Goal: Transaction & Acquisition: Purchase product/service

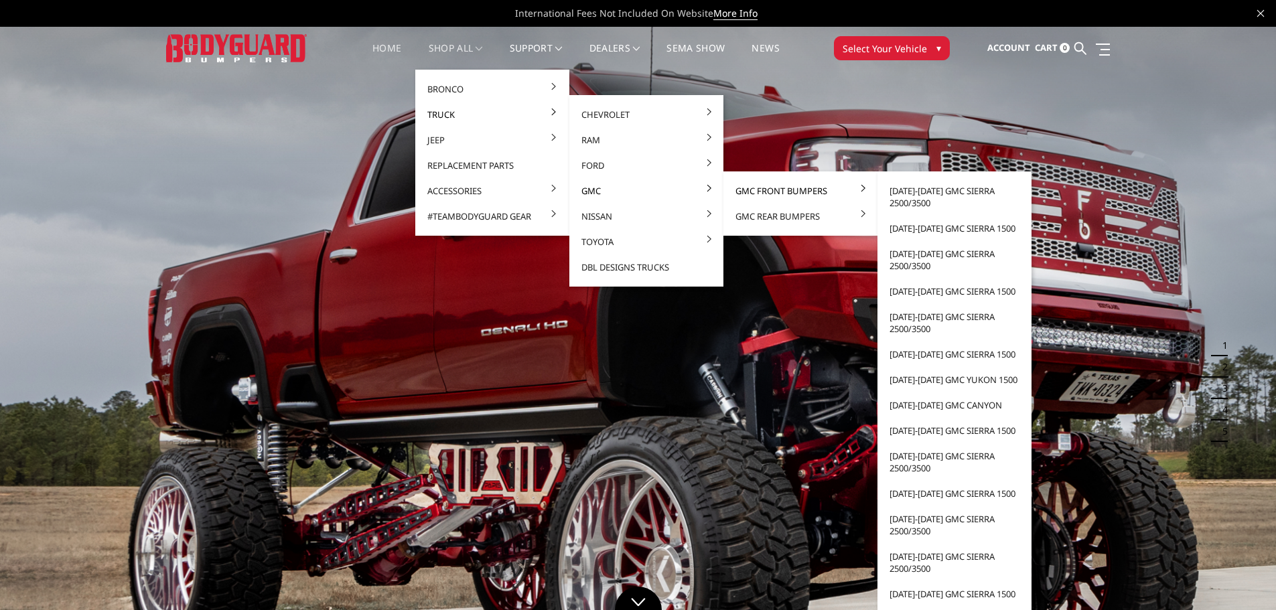
click at [761, 193] on link "GMC Front Bumpers" at bounding box center [800, 190] width 143 height 25
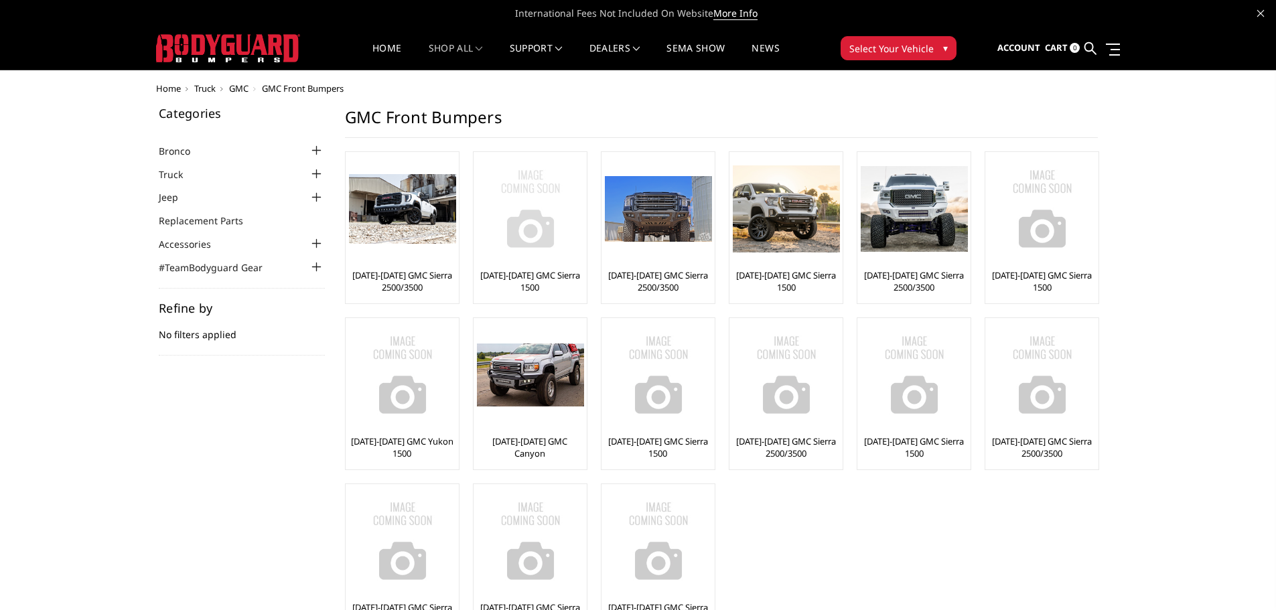
click at [542, 207] on img at bounding box center [530, 208] width 107 height 107
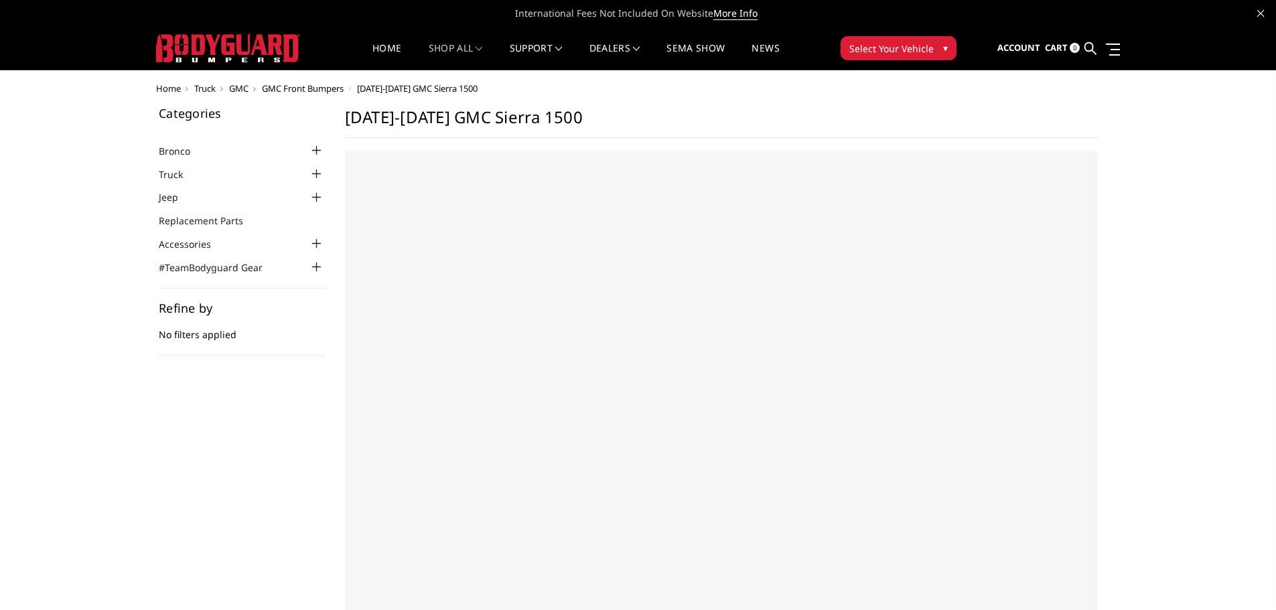
select select "US"
